Goal: Information Seeking & Learning: Find specific fact

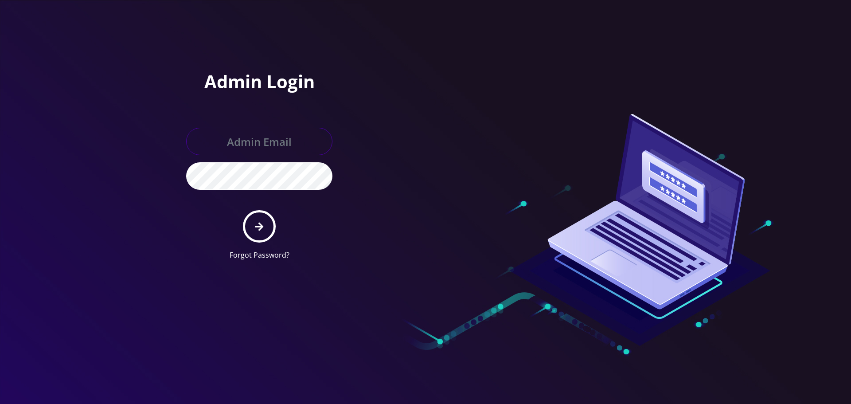
type input "[EMAIL_ADDRESS][DOMAIN_NAME]"
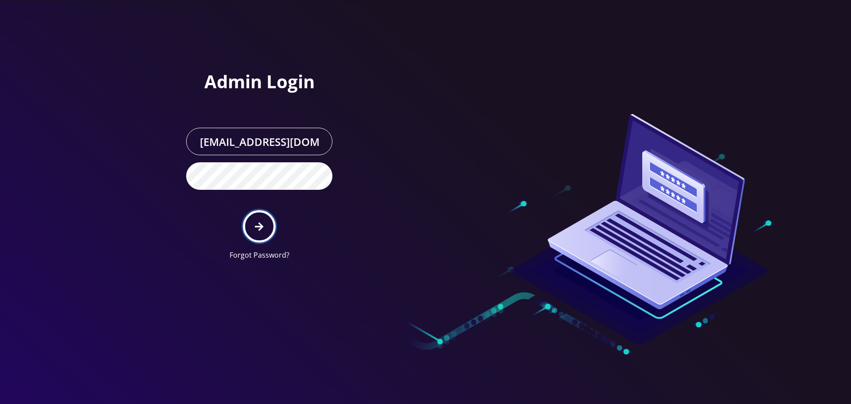
click at [261, 231] on button "submit" at bounding box center [259, 226] width 32 height 32
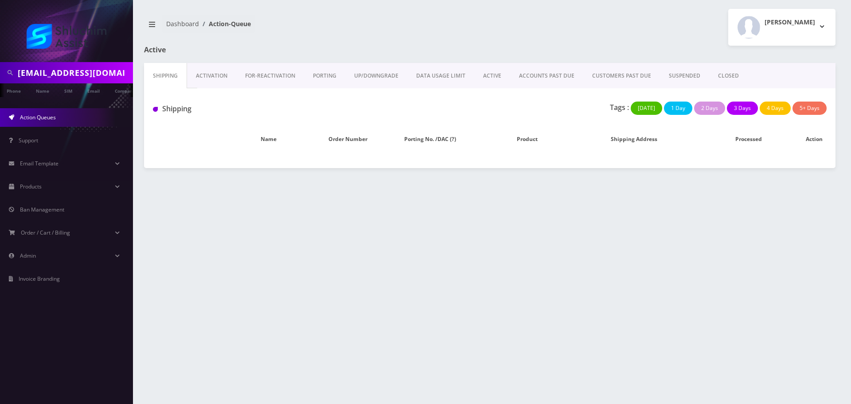
click at [73, 69] on body "[EMAIL_ADDRESS][DOMAIN_NAME] Phone Name SIM Email Company Customer Action Queue…" at bounding box center [425, 202] width 851 height 404
paste input "[EMAIL_ADDRESS][DOMAIN_NAME]"
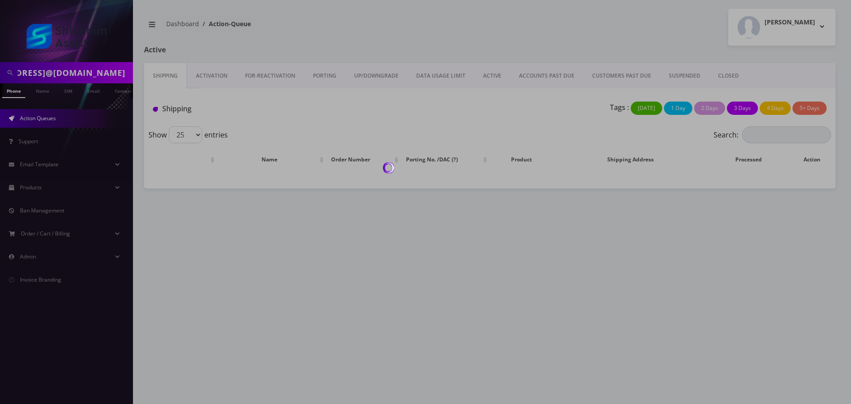
type input "[EMAIL_ADDRESS]@[DOMAIN_NAME]"
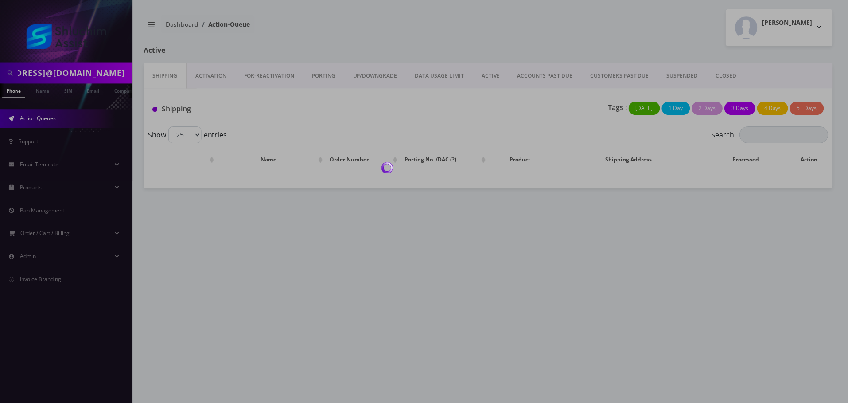
scroll to position [0, 0]
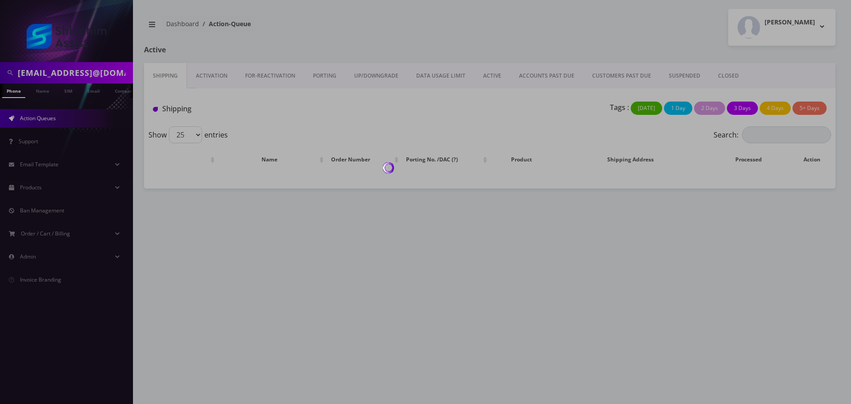
click at [98, 92] on div at bounding box center [425, 202] width 851 height 404
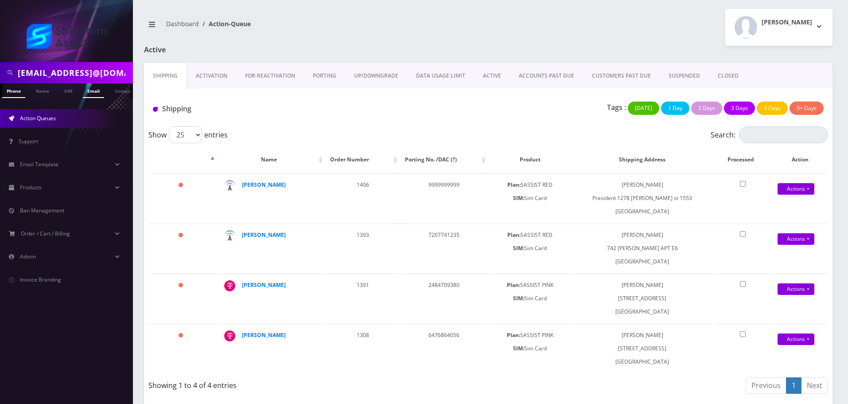
click at [95, 91] on link "Email" at bounding box center [93, 90] width 21 height 15
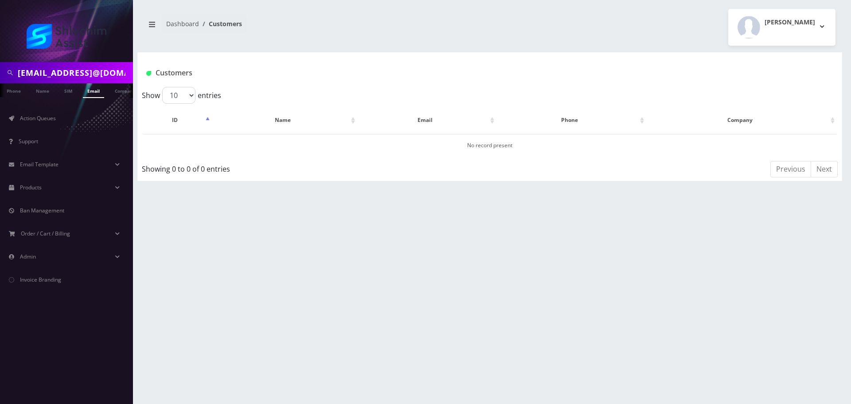
click at [93, 90] on link "Email" at bounding box center [93, 90] width 21 height 15
